Goal: Entertainment & Leisure: Consume media (video, audio)

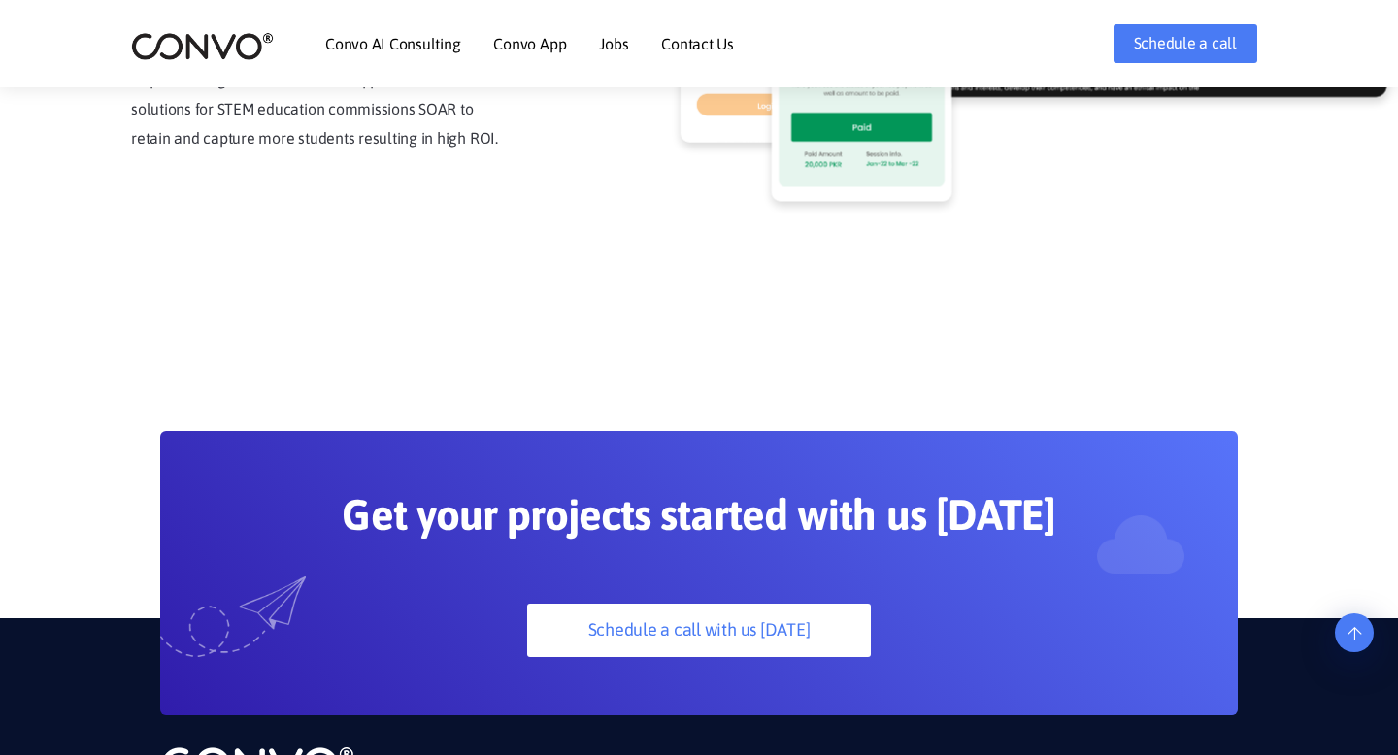
scroll to position [5025, 0]
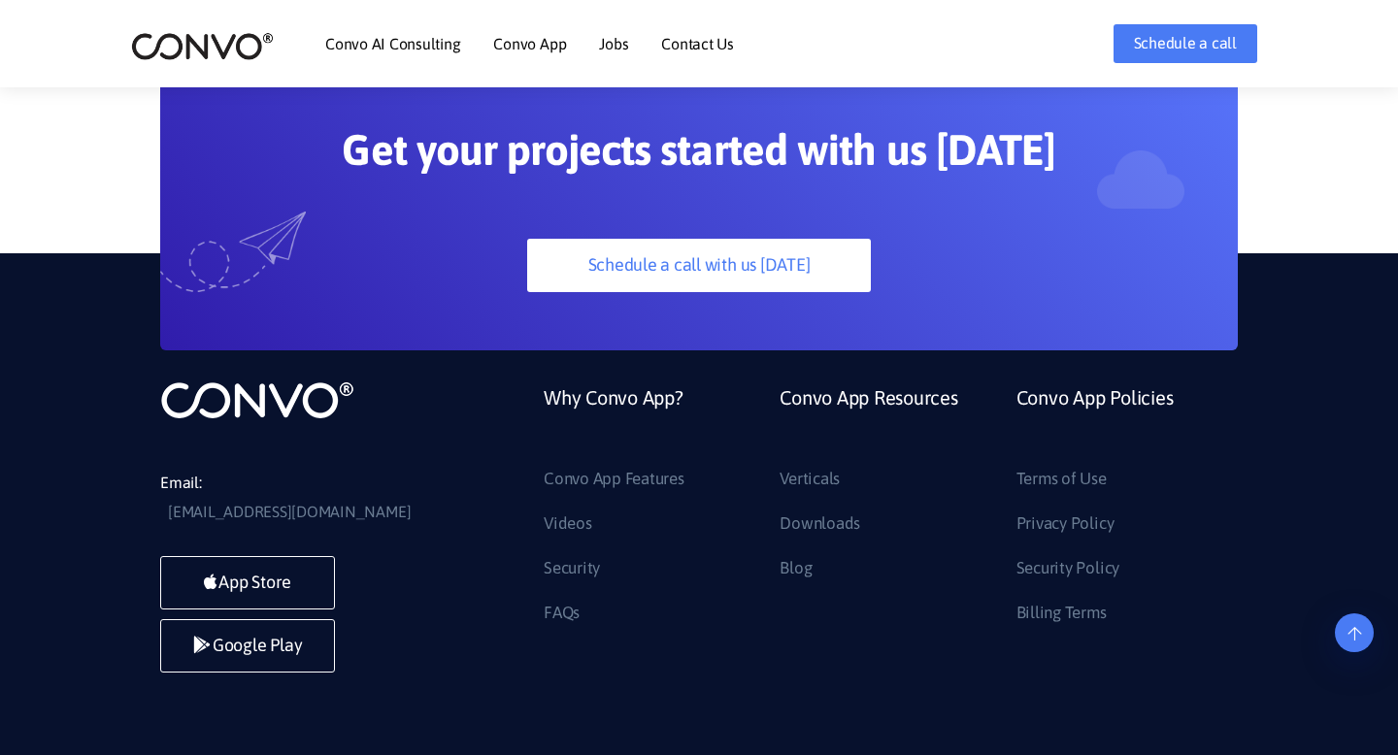
scroll to position [5261, 0]
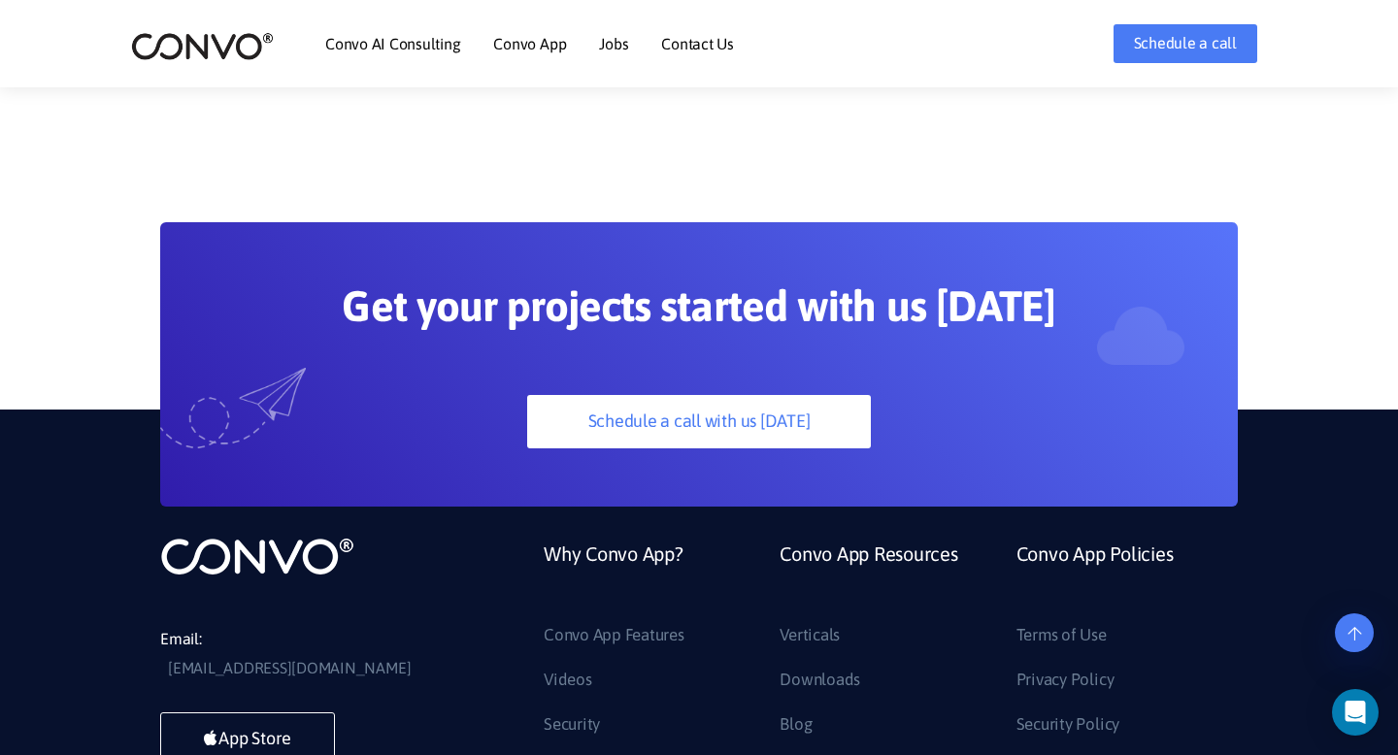
scroll to position [5261, 0]
